Goal: Navigation & Orientation: Find specific page/section

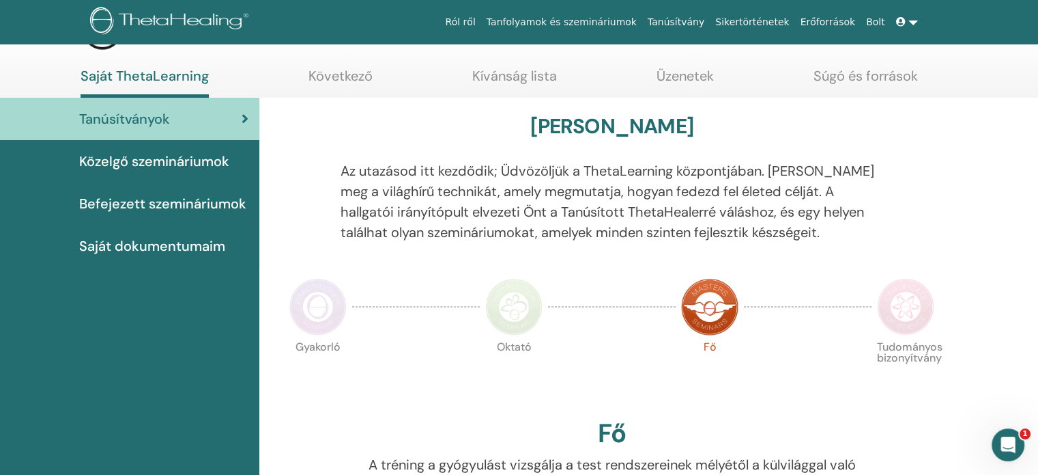
scroll to position [55, 0]
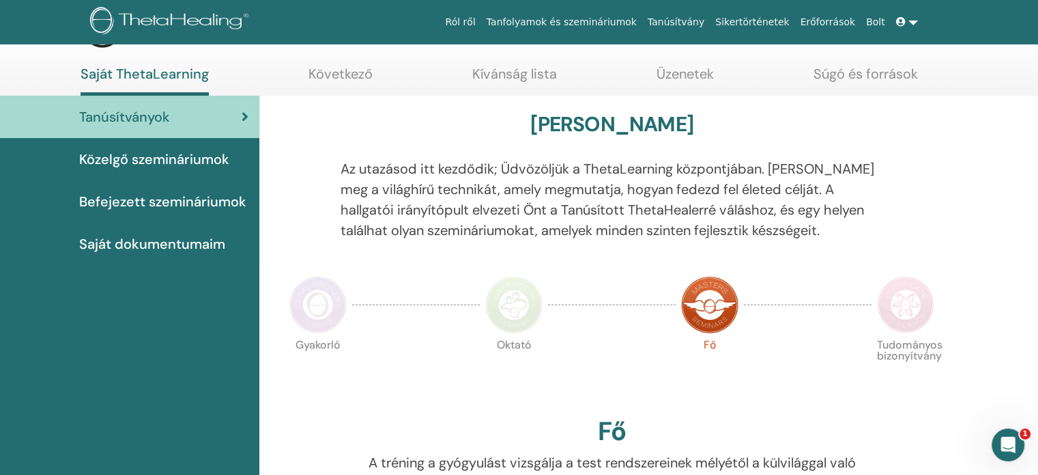
click at [684, 78] on link "Üzenetek" at bounding box center [685, 79] width 57 height 27
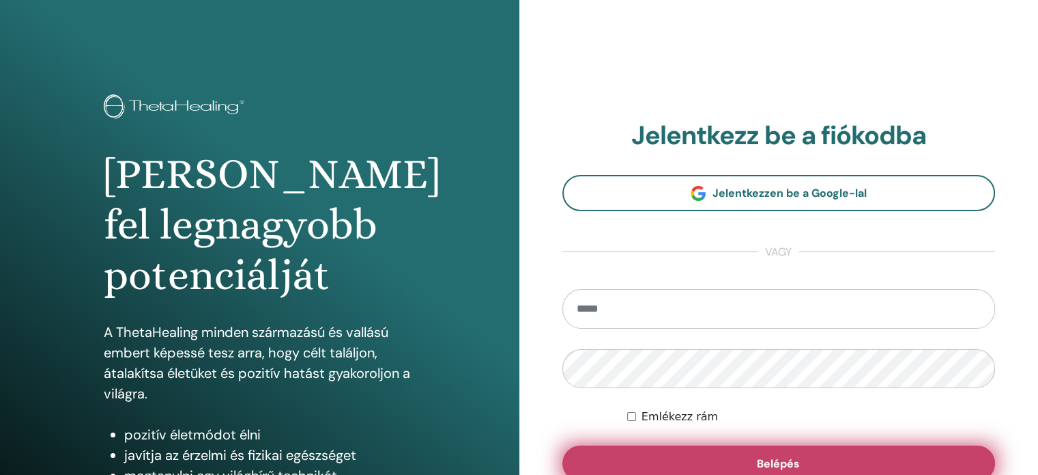
type input "**********"
click at [811, 452] on button "Belépés" at bounding box center [780, 463] width 434 height 36
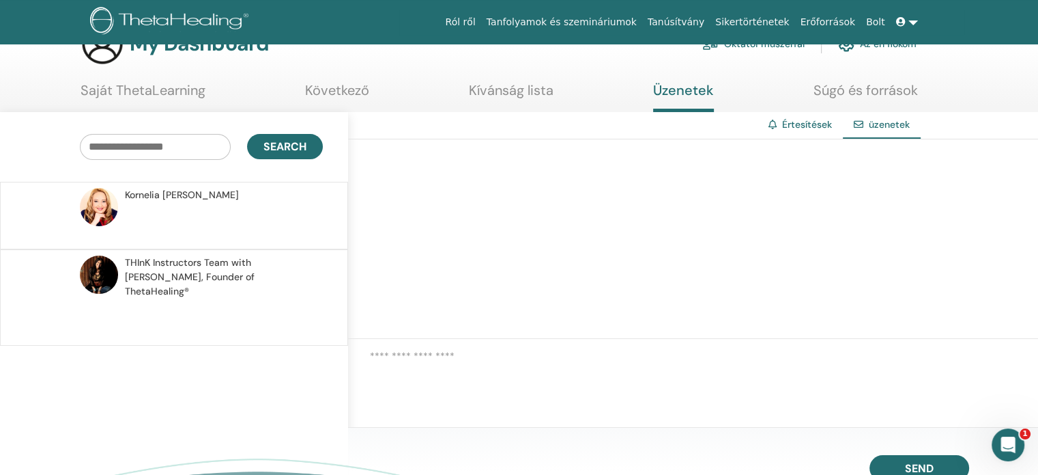
scroll to position [38, 0]
click at [626, 25] on link "Tanfolyamok és szemináriumok" at bounding box center [561, 22] width 161 height 25
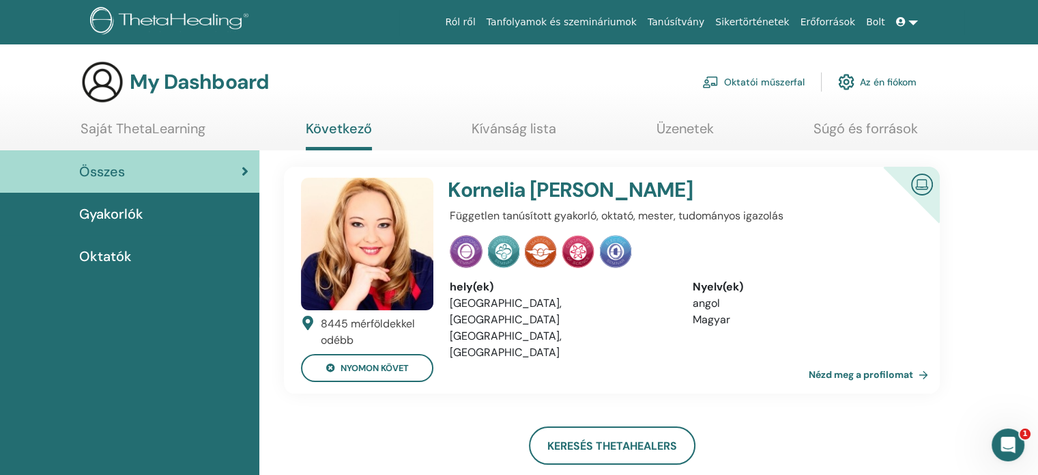
click at [98, 255] on span "Oktatók" at bounding box center [105, 256] width 53 height 20
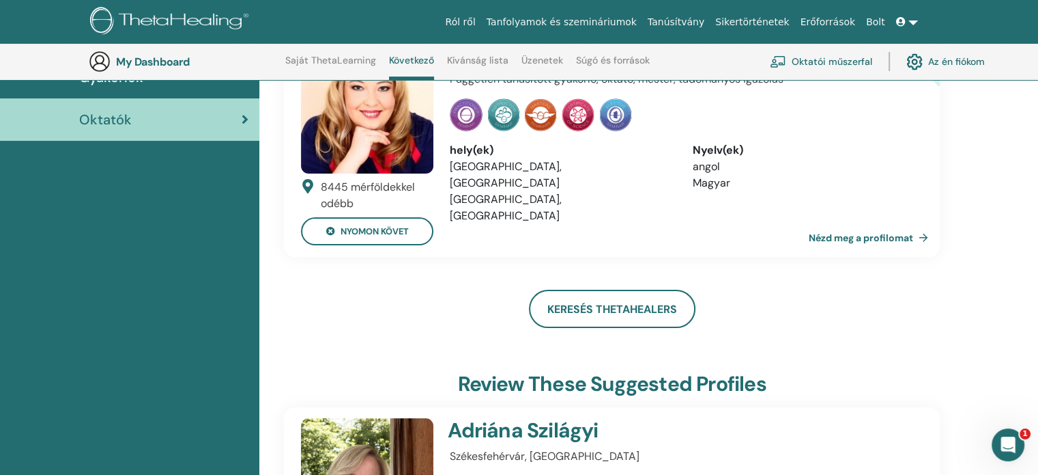
scroll to position [147, 0]
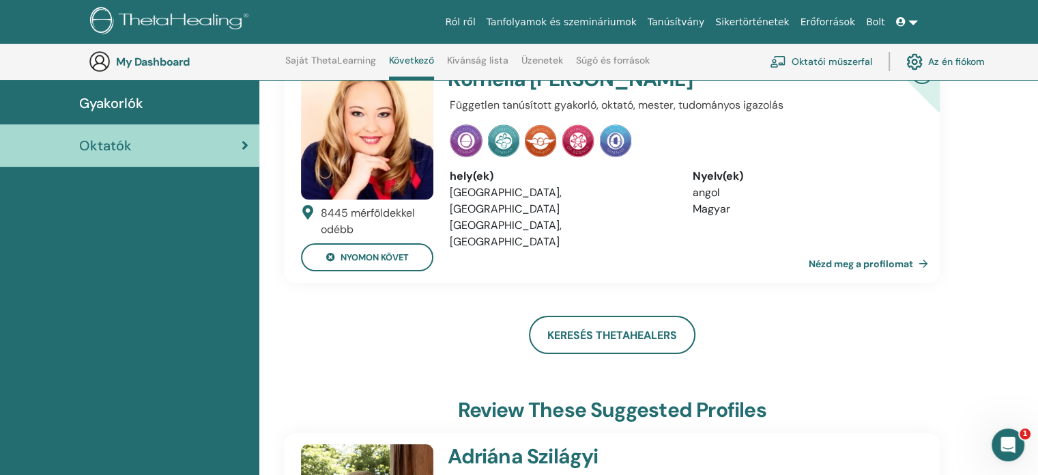
click at [701, 20] on link "Tanúsítvány" at bounding box center [676, 22] width 68 height 25
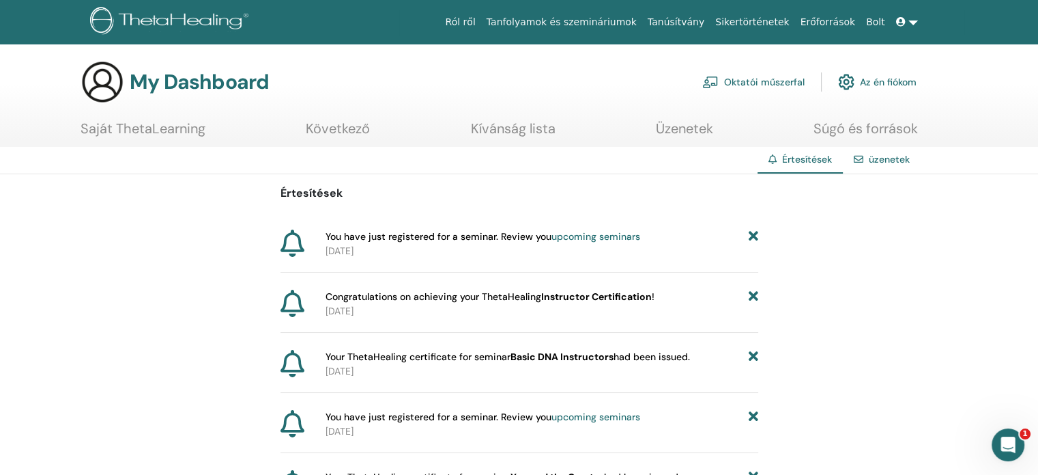
click at [596, 238] on link "upcoming seminars" at bounding box center [596, 236] width 89 height 12
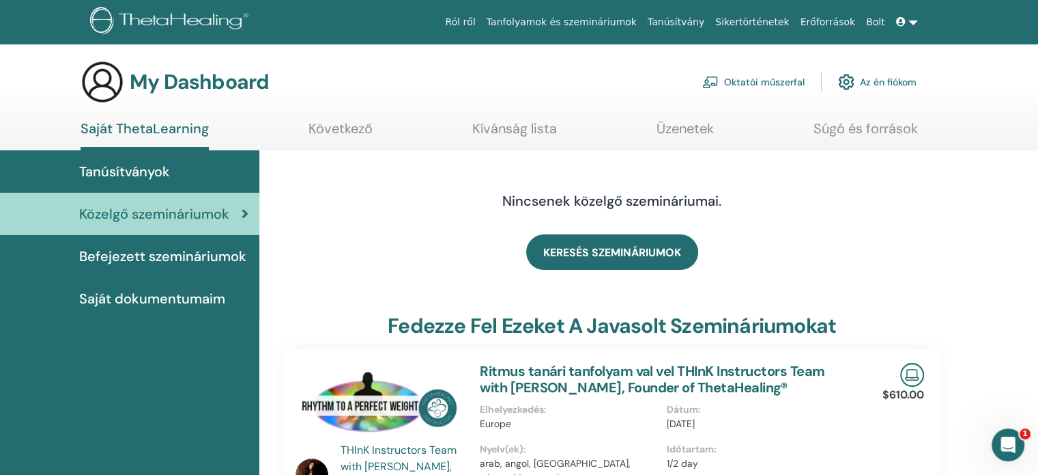
click at [195, 256] on span "Befejezett szemináriumok" at bounding box center [162, 256] width 167 height 20
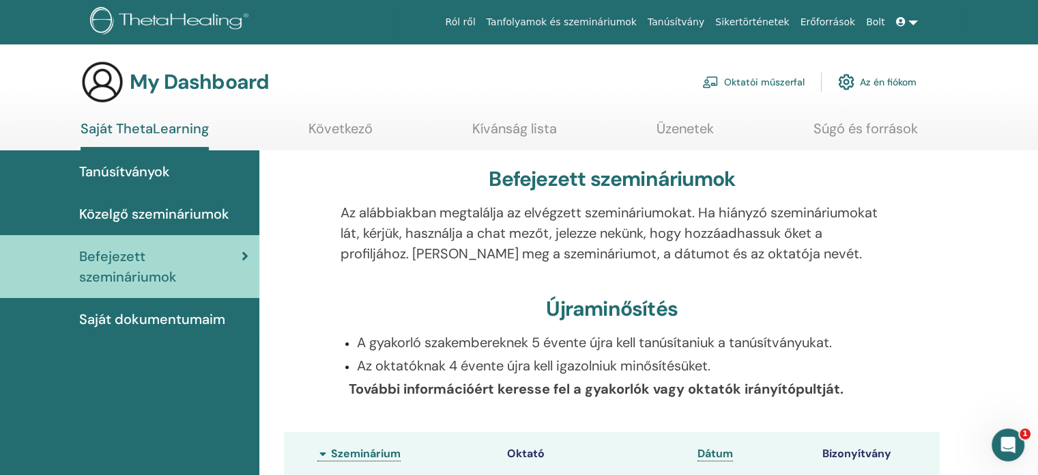
click at [180, 325] on span "Saját dokumentumaim" at bounding box center [152, 319] width 146 height 20
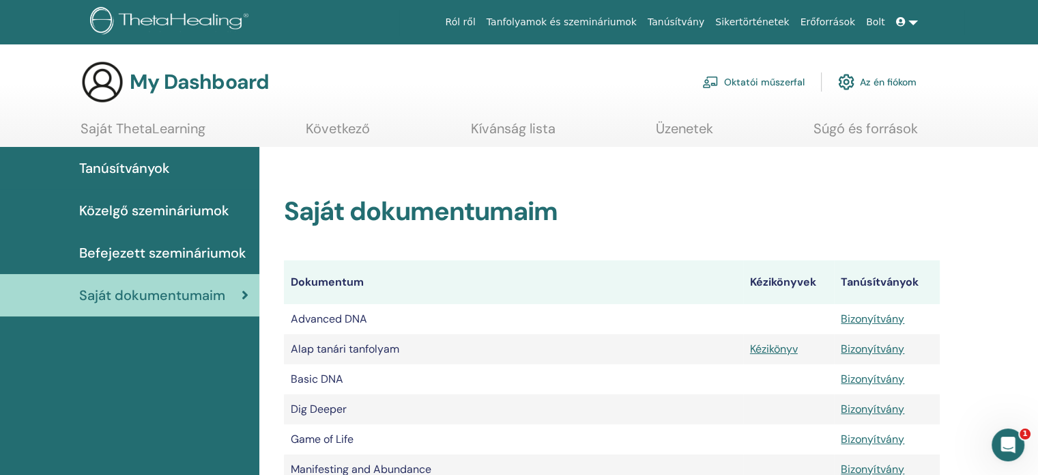
click at [147, 216] on span "Közelgő szemináriumok" at bounding box center [154, 210] width 150 height 20
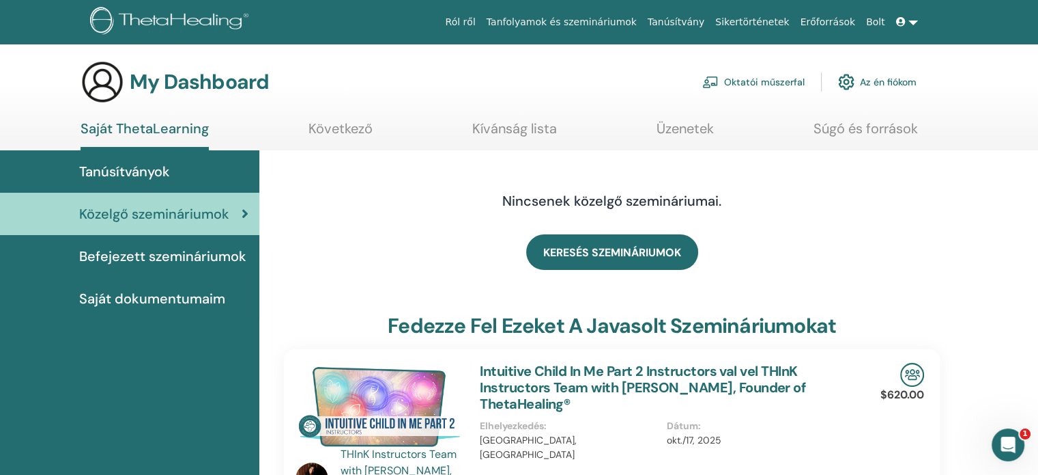
click at [878, 24] on link "Bolt" at bounding box center [876, 22] width 30 height 25
